Goal: Information Seeking & Learning: Find specific page/section

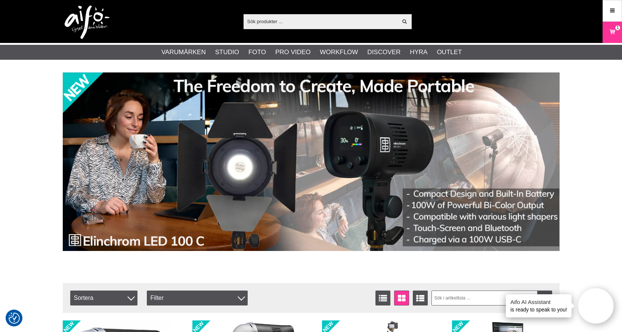
click at [337, 17] on input "text" at bounding box center [320, 21] width 154 height 11
paste input "EL-24009"
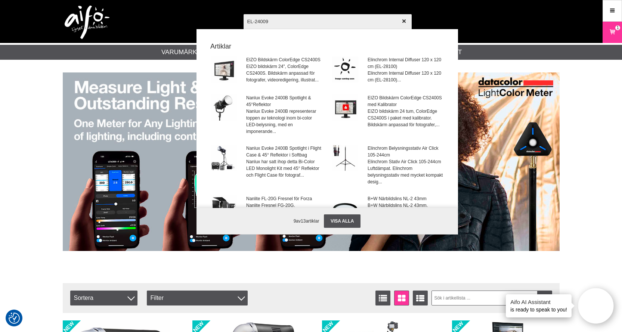
type input "EL-24009"
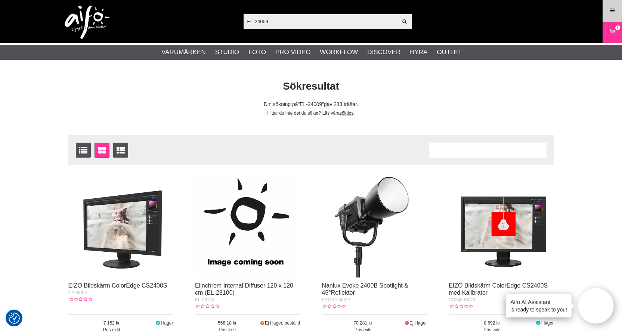
click at [612, 10] on icon at bounding box center [612, 11] width 7 height 8
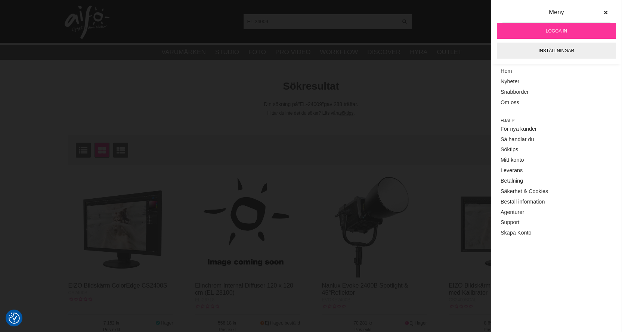
click at [597, 24] on link "Logga in" at bounding box center [556, 31] width 119 height 16
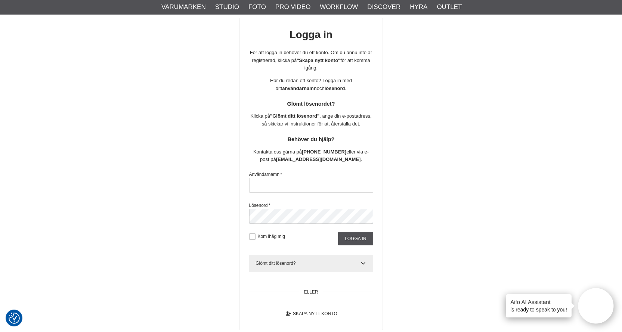
scroll to position [75, 0]
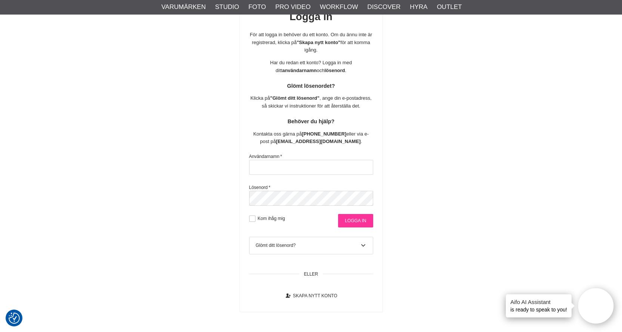
type input "[EMAIL_ADDRESS][DOMAIN_NAME]"
click at [359, 226] on input "Logga in" at bounding box center [355, 220] width 35 height 13
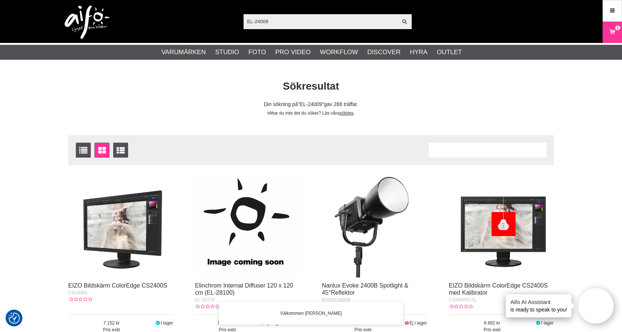
click at [288, 18] on input "EL-24009" at bounding box center [320, 21] width 154 height 11
click at [290, 27] on div "EL-24009 Visa alla" at bounding box center [327, 21] width 168 height 15
click at [289, 25] on input "EL-24009" at bounding box center [320, 21] width 154 height 11
paste input "Elinchrom Blixtrör D-lite 2/4"
type input "EL-24009Elinchrom Blixtrör D-lite 2/4"
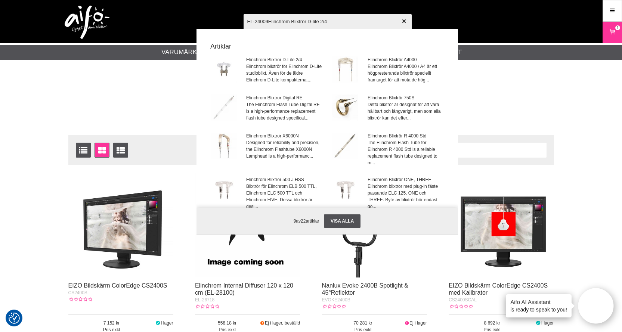
drag, startPoint x: 347, startPoint y: 21, endPoint x: 204, endPoint y: 26, distance: 143.5
click at [219, 27] on div "EL-24009Elinchrom Blixtrör D-lite 2/4 Visa alla Artiklar Elinchrom Blixtrör D-L…" at bounding box center [311, 21] width 508 height 43
paste input "Elinchrom Blixtrör D-lite 2/4"
type input "Elinchrom Blixtrör D-lite 2/4"
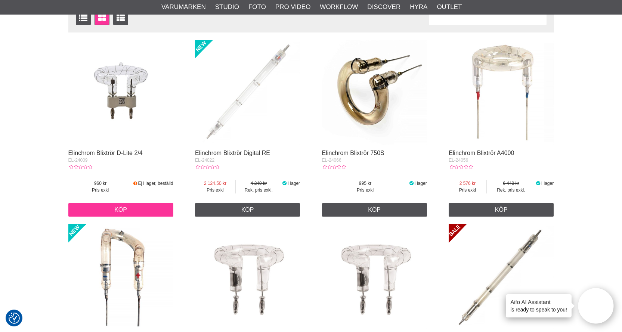
scroll to position [149, 0]
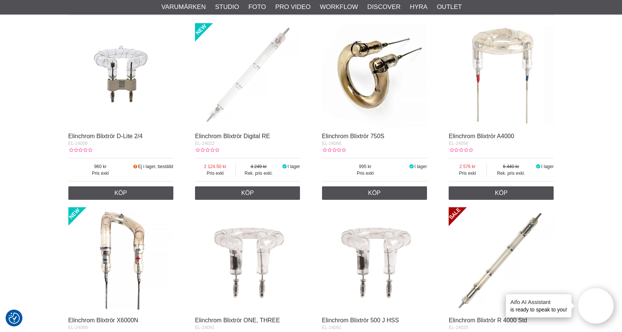
click at [124, 91] on img at bounding box center [120, 75] width 105 height 105
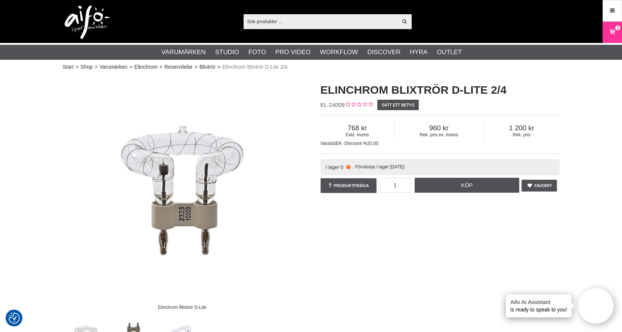
click at [448, 246] on div "Elinchrom Blixtrör D-Lite Elinchrom Blixtrör D-Lite 2/4 EL-24009 Sätt ett betyg…" at bounding box center [310, 218] width 515 height 286
click at [283, 20] on input "text" at bounding box center [320, 21] width 154 height 11
paste input "Elinchrom Rotalux Speedring för Profoto OCF"
type input "Elinchrom Rotalux Speedring för Profoto OCF"
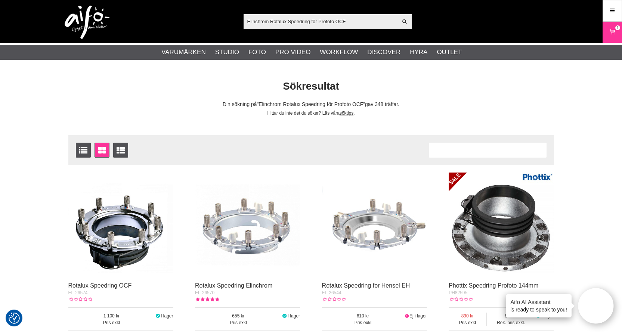
scroll to position [75, 0]
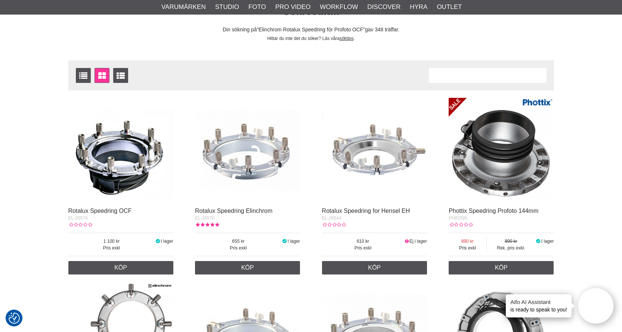
click at [121, 175] on img at bounding box center [120, 150] width 105 height 105
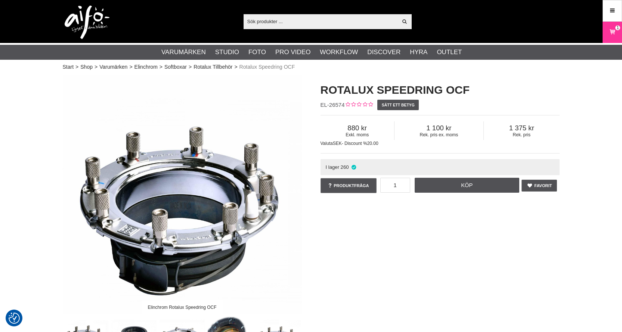
checkbox input "true"
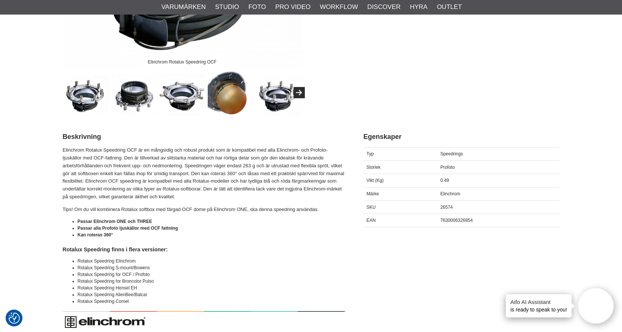
scroll to position [373, 0]
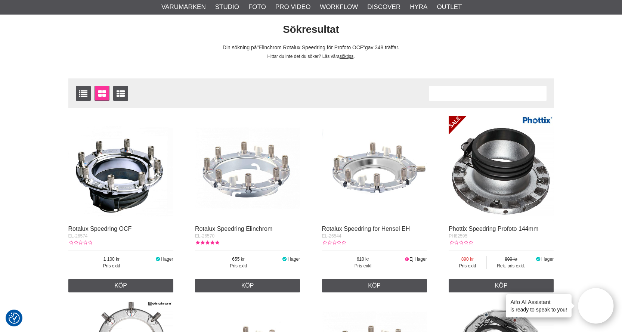
scroll to position [75, 0]
